Goal: Check status: Check status

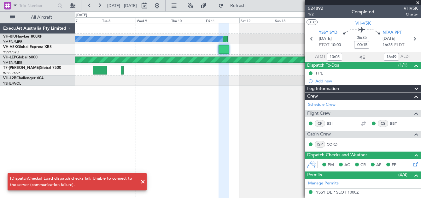
click at [418, 2] on span at bounding box center [417, 3] width 6 height 6
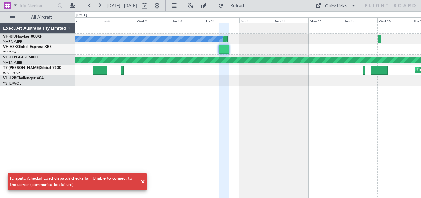
type input "0"
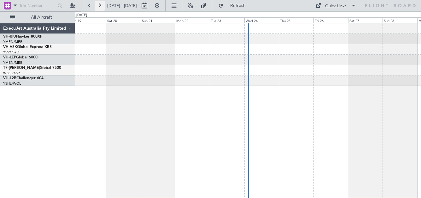
click at [100, 5] on button at bounding box center [100, 6] width 10 height 10
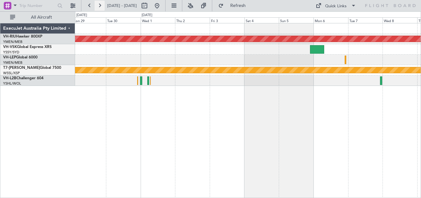
click at [100, 5] on button at bounding box center [100, 6] width 10 height 10
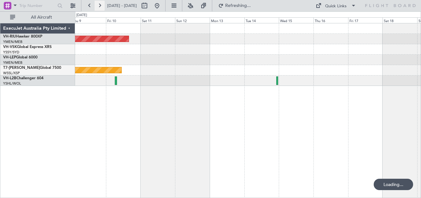
click at [100, 5] on button at bounding box center [100, 6] width 10 height 10
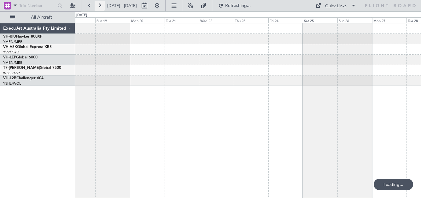
click at [100, 5] on button at bounding box center [100, 6] width 10 height 10
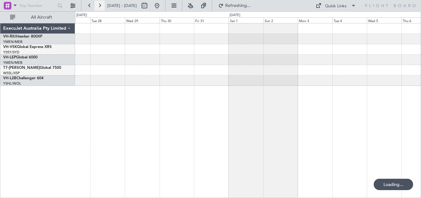
click at [100, 5] on button at bounding box center [100, 6] width 10 height 10
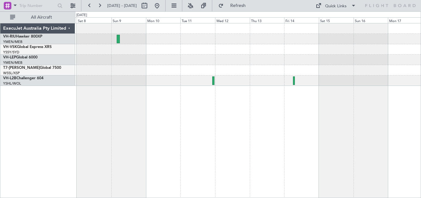
click at [166, 62] on div at bounding box center [247, 60] width 345 height 10
click at [89, 7] on button at bounding box center [89, 6] width 10 height 10
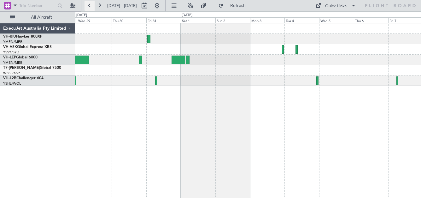
click at [89, 7] on button at bounding box center [89, 6] width 10 height 10
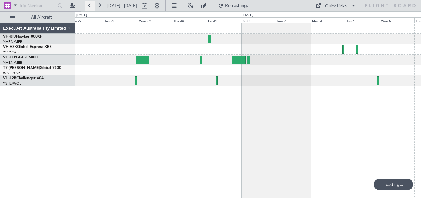
click at [89, 7] on button at bounding box center [89, 6] width 10 height 10
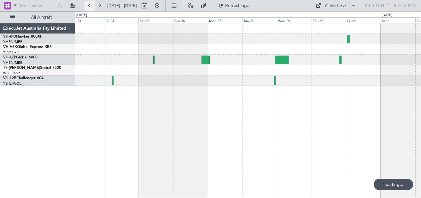
click at [89, 7] on button at bounding box center [89, 6] width 10 height 10
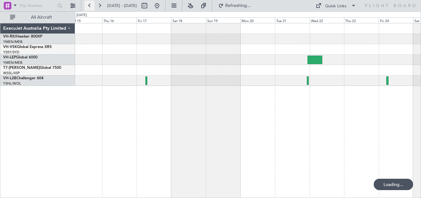
click at [89, 7] on button at bounding box center [89, 6] width 10 height 10
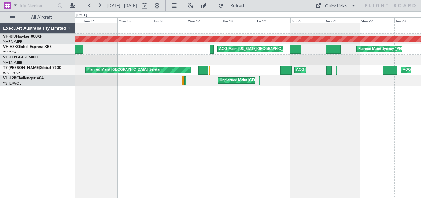
click at [136, 49] on div "AOG Maint [US_STATE][GEOGRAPHIC_DATA] ([US_STATE] City Intl) Planned Maint Sydn…" at bounding box center [247, 49] width 345 height 10
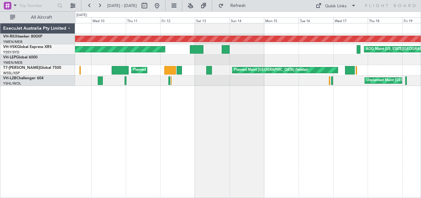
click at [264, 55] on div "Planned Maint [GEOGRAPHIC_DATA] ([GEOGRAPHIC_DATA]) AOG Maint [US_STATE][GEOGRA…" at bounding box center [247, 54] width 345 height 62
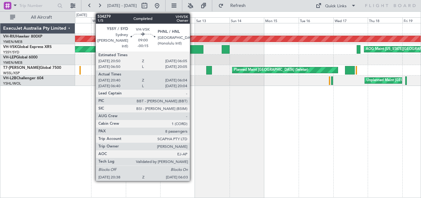
click at [193, 49] on div at bounding box center [197, 49] width 14 height 9
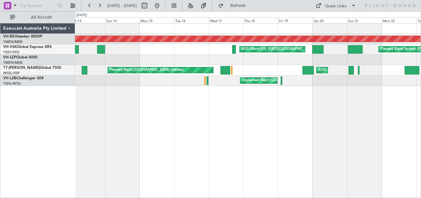
click at [173, 52] on div "Planned Maint [GEOGRAPHIC_DATA] ([GEOGRAPHIC_DATA]) AOG Maint [US_STATE][GEOGRA…" at bounding box center [247, 54] width 345 height 62
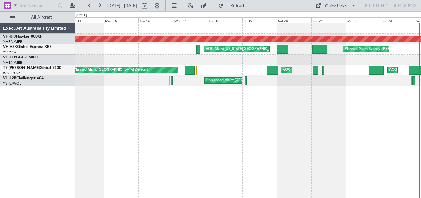
click at [256, 62] on div at bounding box center [247, 60] width 345 height 10
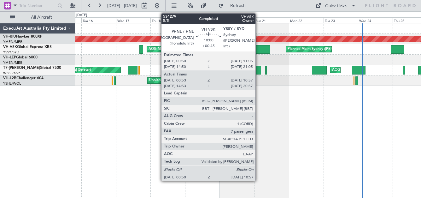
click at [258, 51] on div at bounding box center [262, 49] width 15 height 9
